Goal: Find specific page/section: Find specific page/section

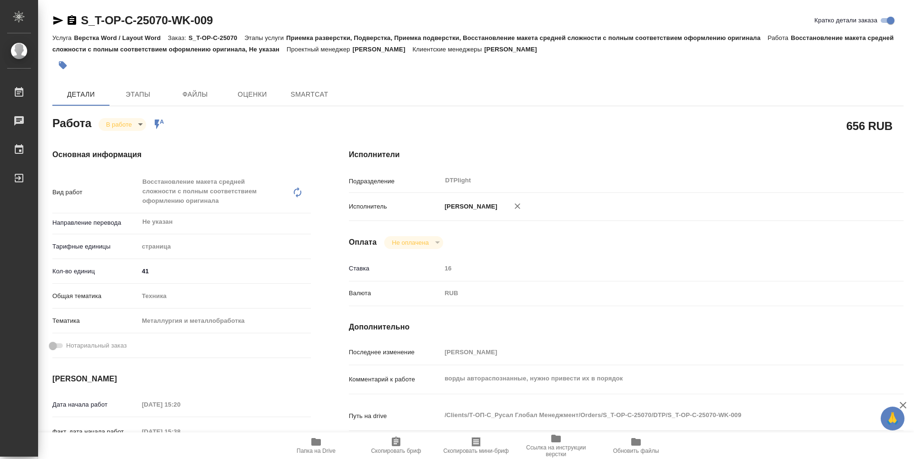
type textarea "x"
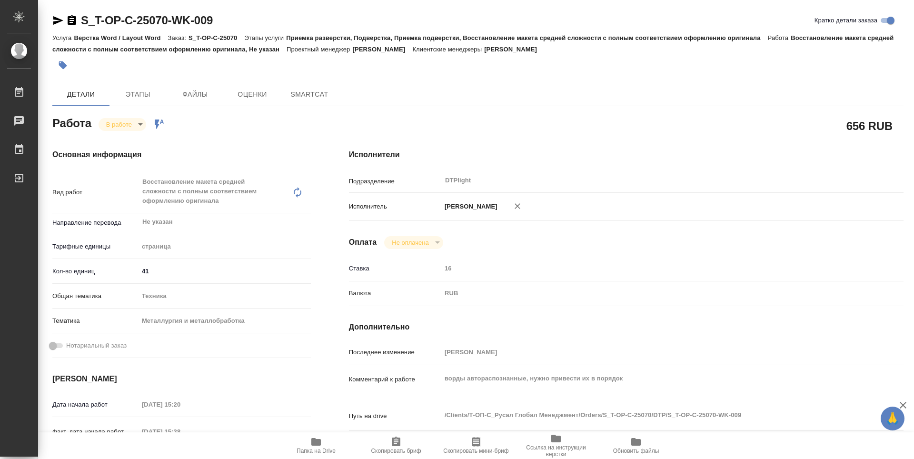
type textarea "x"
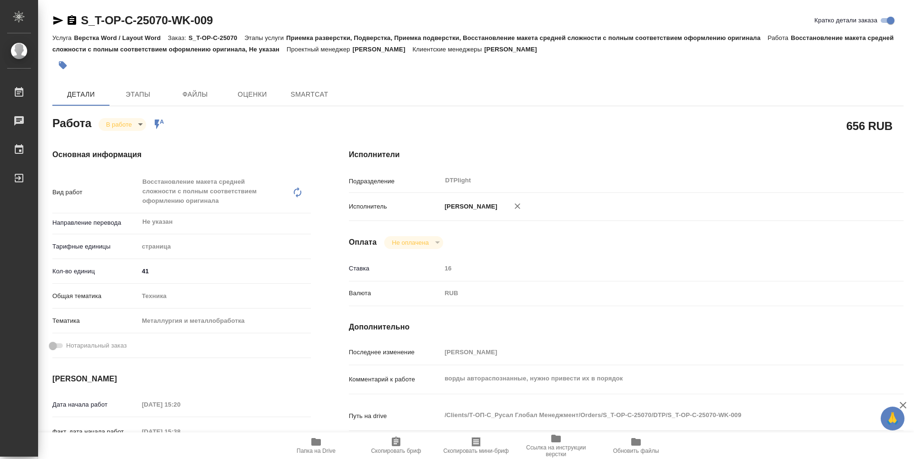
type textarea "x"
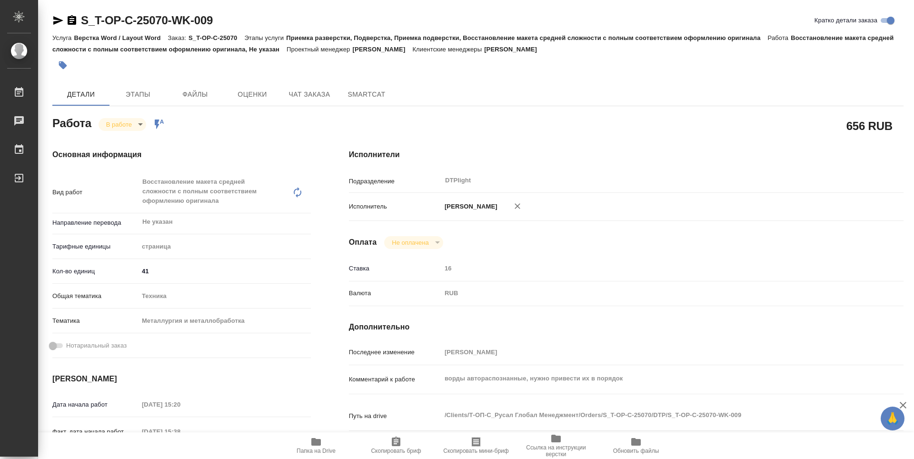
type textarea "x"
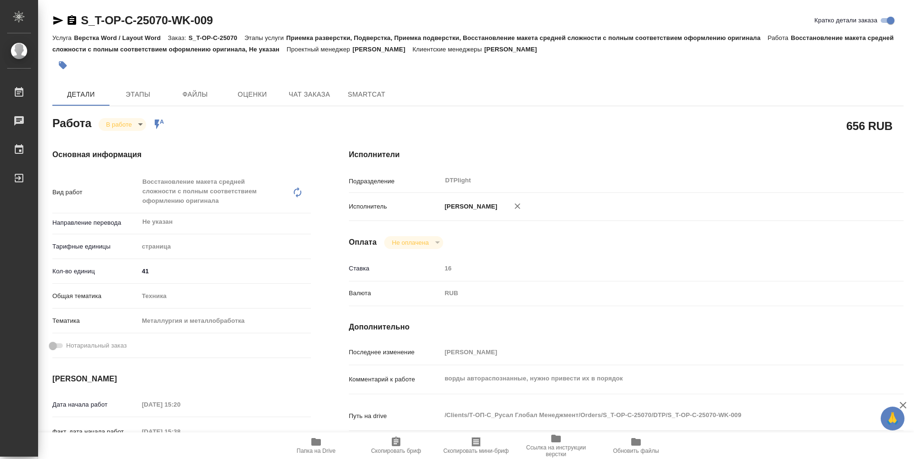
type textarea "x"
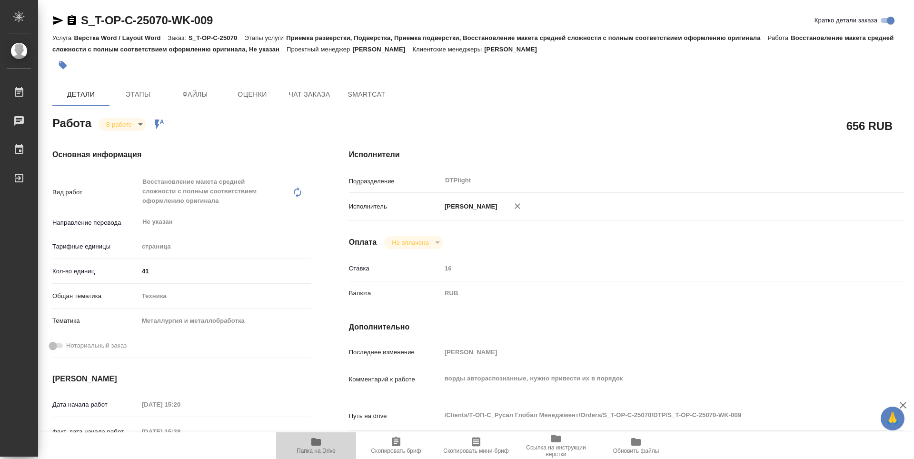
click at [325, 442] on span "Папка на Drive" at bounding box center [316, 445] width 69 height 18
